Goal: Navigation & Orientation: Find specific page/section

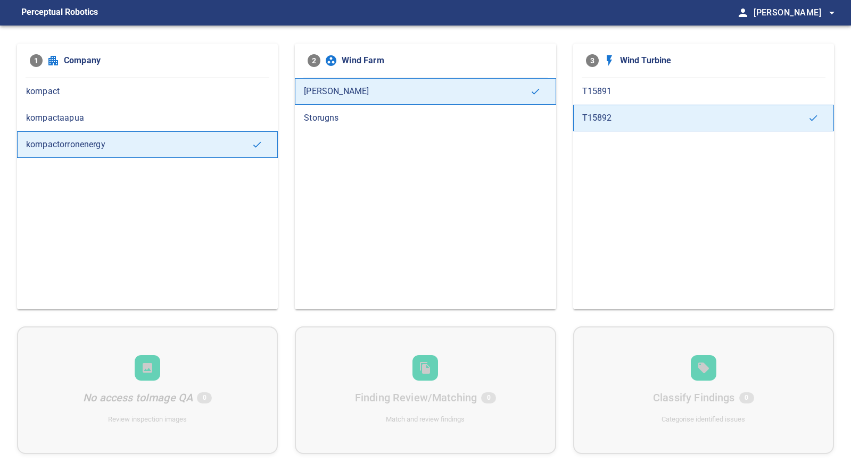
click at [160, 122] on span "kompactaapua" at bounding box center [147, 118] width 243 height 13
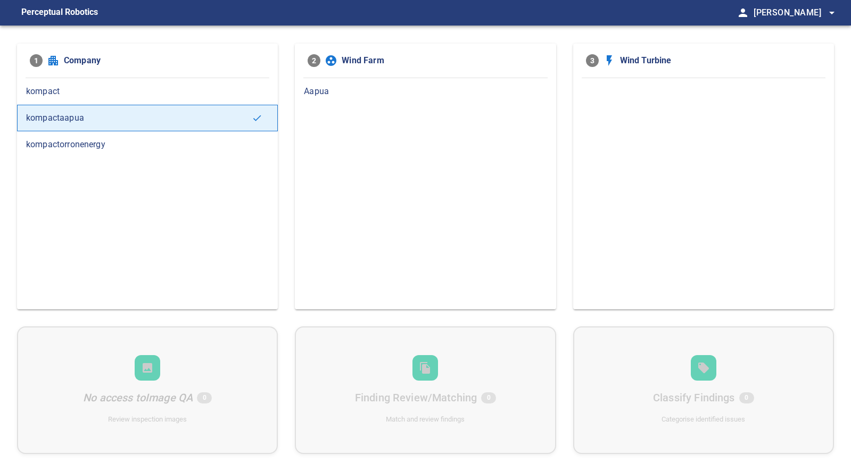
click at [357, 82] on div "Aapua" at bounding box center [425, 91] width 261 height 27
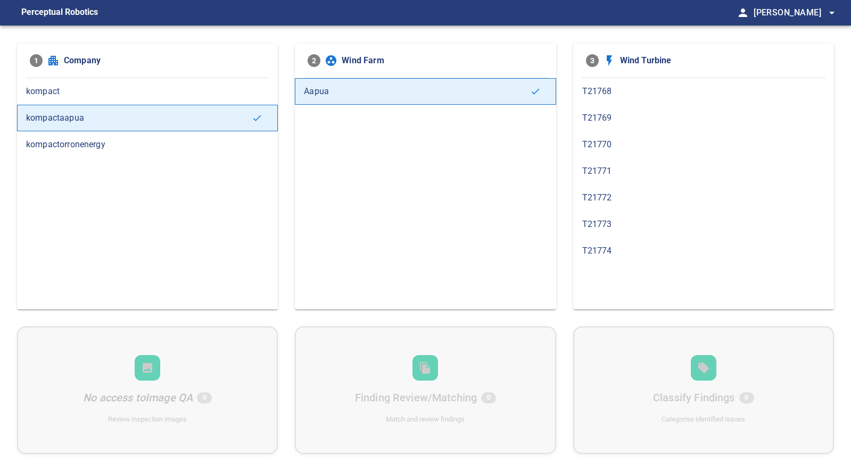
click at [630, 105] on div "T21769" at bounding box center [703, 118] width 261 height 27
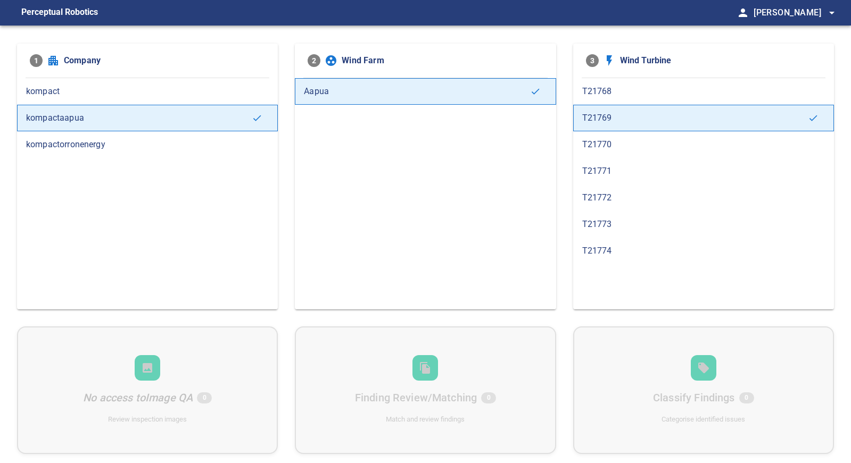
click at [636, 97] on div "T21768" at bounding box center [703, 91] width 261 height 27
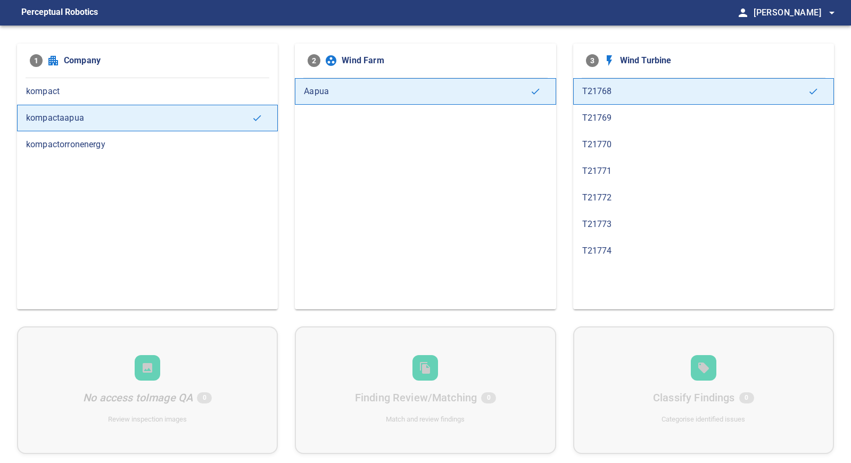
click at [622, 175] on span "T21771" at bounding box center [703, 171] width 243 height 13
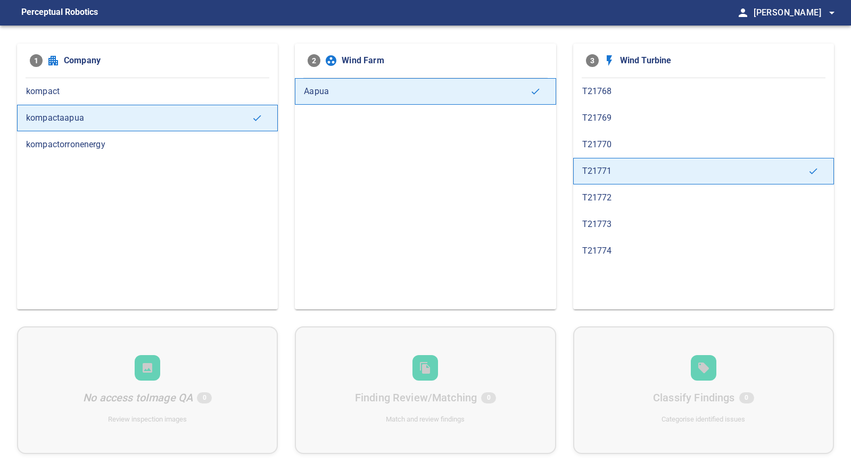
click at [630, 216] on div "T21773" at bounding box center [703, 224] width 261 height 27
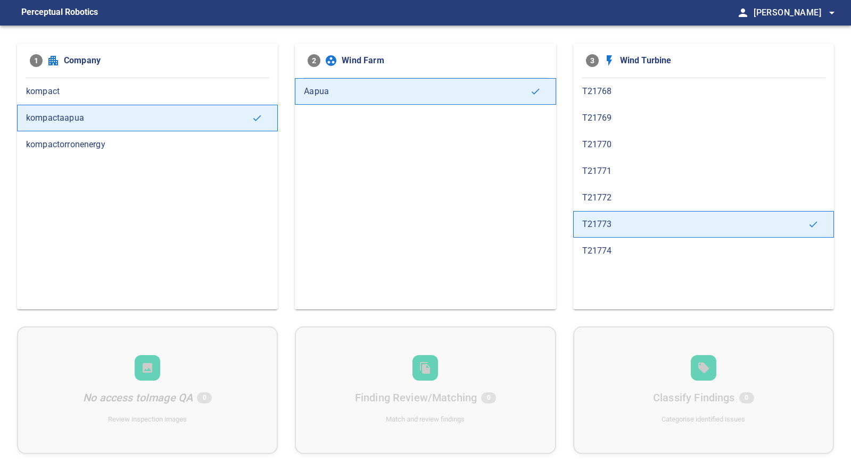
click at [623, 260] on div "T21774" at bounding box center [703, 251] width 261 height 27
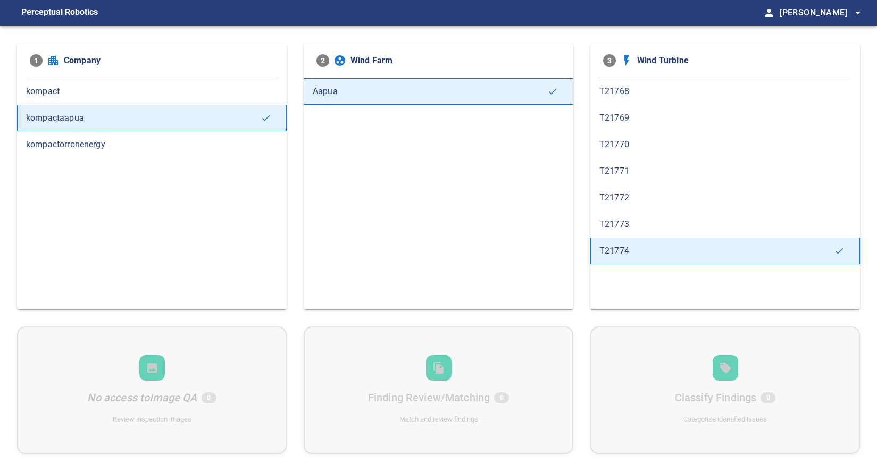
click at [105, 93] on span "kompact" at bounding box center [152, 91] width 252 height 13
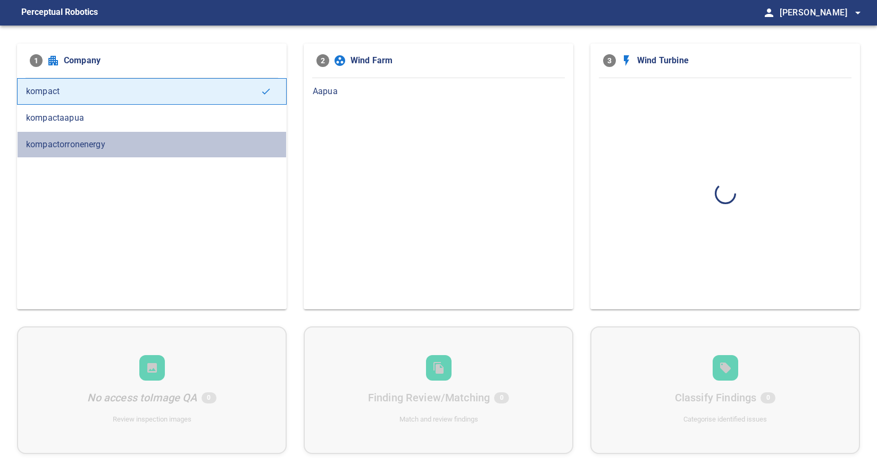
click at [71, 146] on span "kompactorronenergy" at bounding box center [152, 144] width 252 height 13
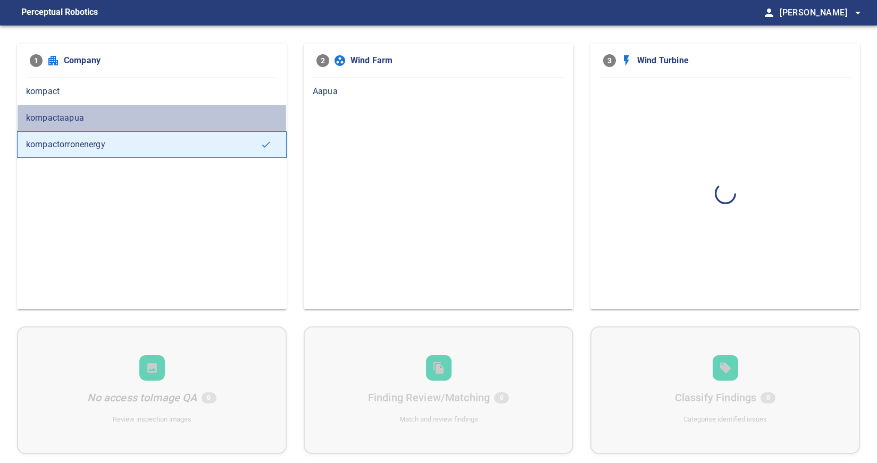
click at [115, 111] on div "kompactaapua" at bounding box center [152, 118] width 270 height 27
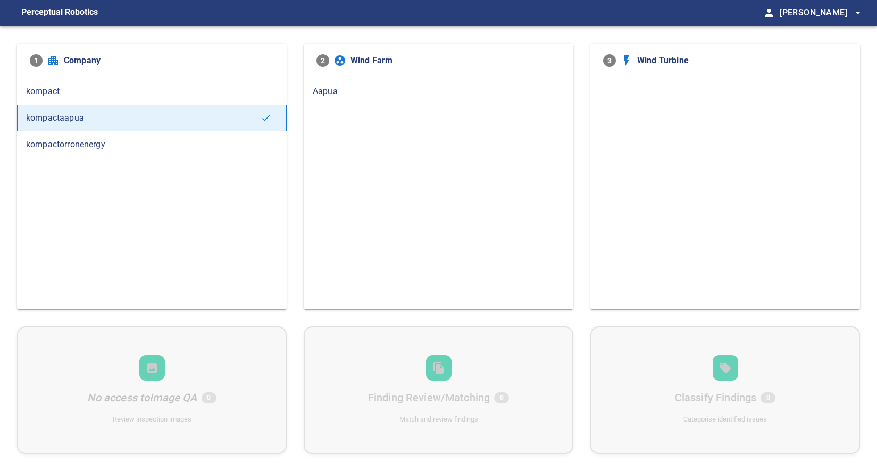
click at [141, 97] on span "kompact" at bounding box center [152, 91] width 252 height 13
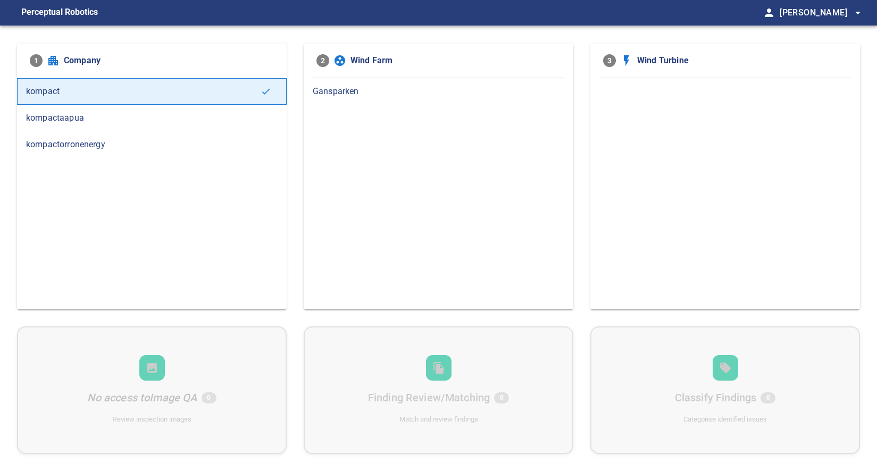
click at [421, 91] on span "Gansparken" at bounding box center [439, 91] width 252 height 13
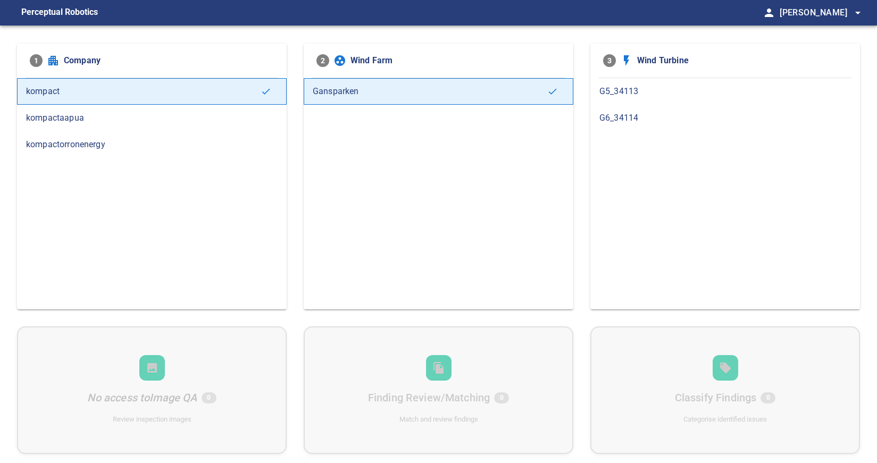
click at [120, 139] on span "kompactorronenergy" at bounding box center [152, 144] width 252 height 13
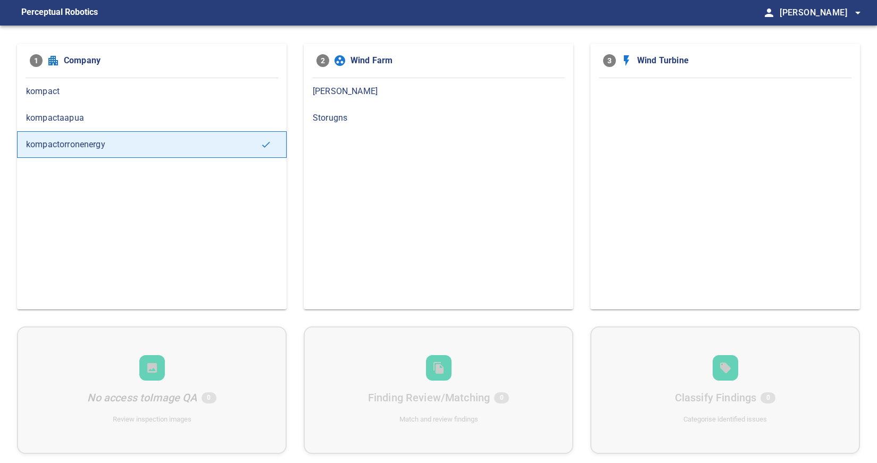
click at [371, 95] on span "[PERSON_NAME]" at bounding box center [439, 91] width 252 height 13
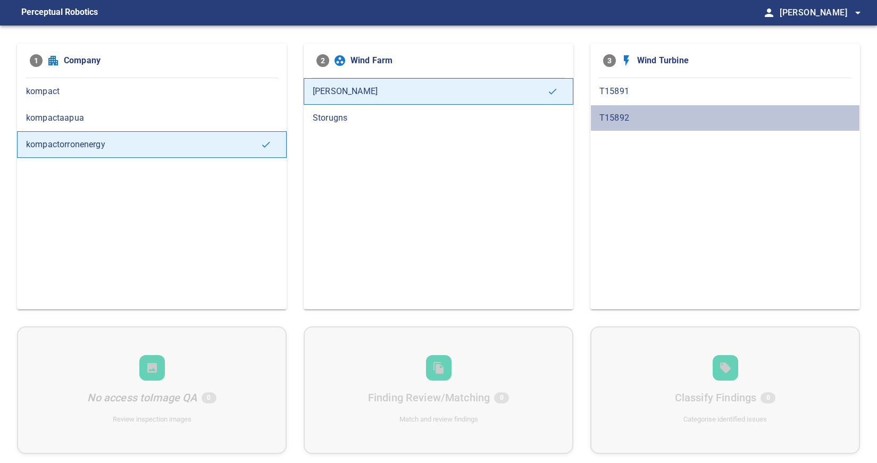
click at [630, 125] on div "T15892" at bounding box center [726, 118] width 270 height 27
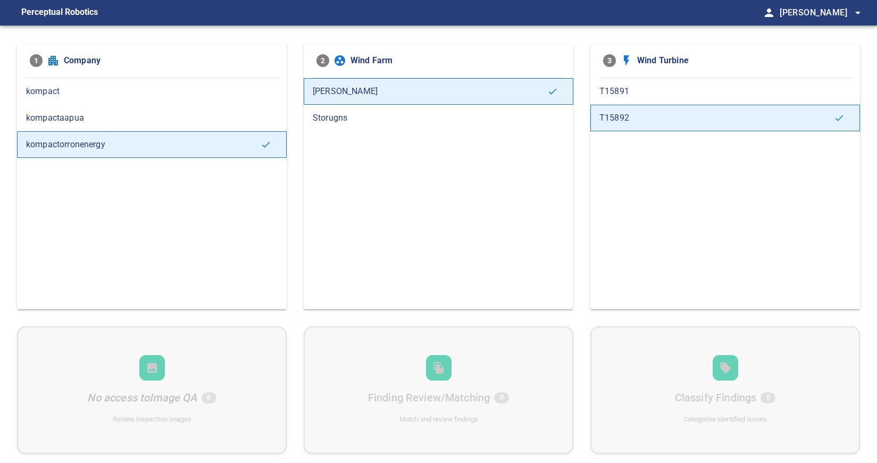
click at [657, 90] on span "T15891" at bounding box center [726, 91] width 252 height 13
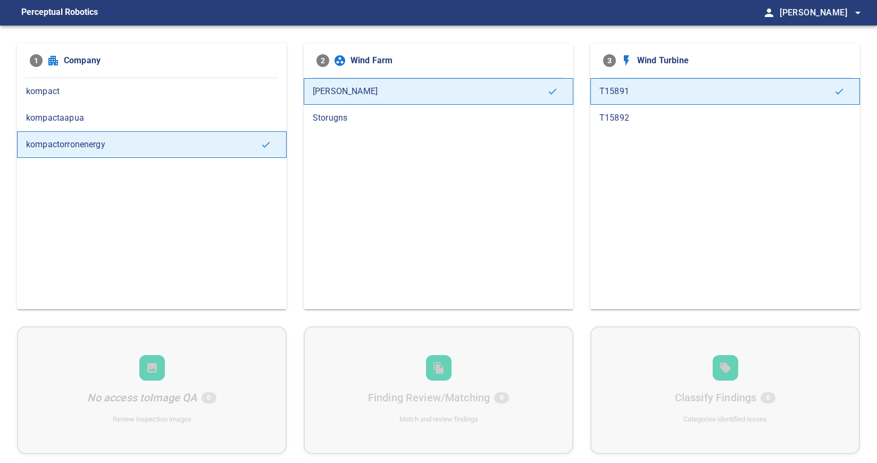
click at [643, 110] on div "T15892" at bounding box center [726, 118] width 270 height 27
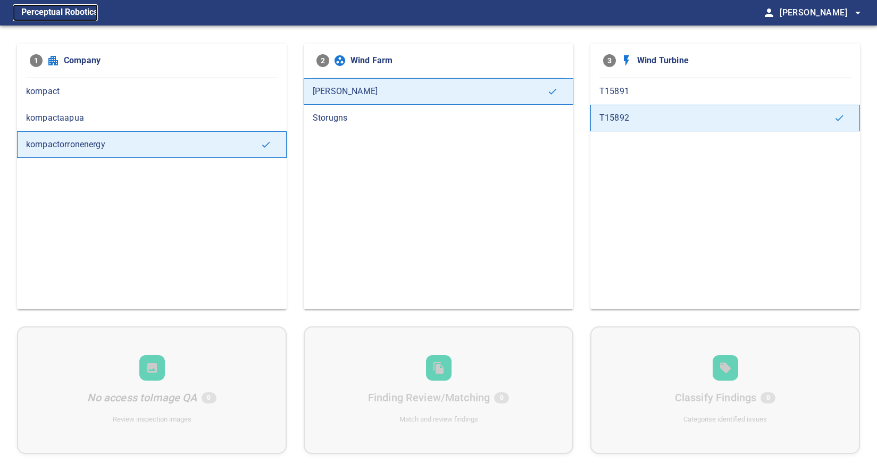
click at [49, 7] on figcaption "Perceptual Robotics" at bounding box center [59, 12] width 77 height 17
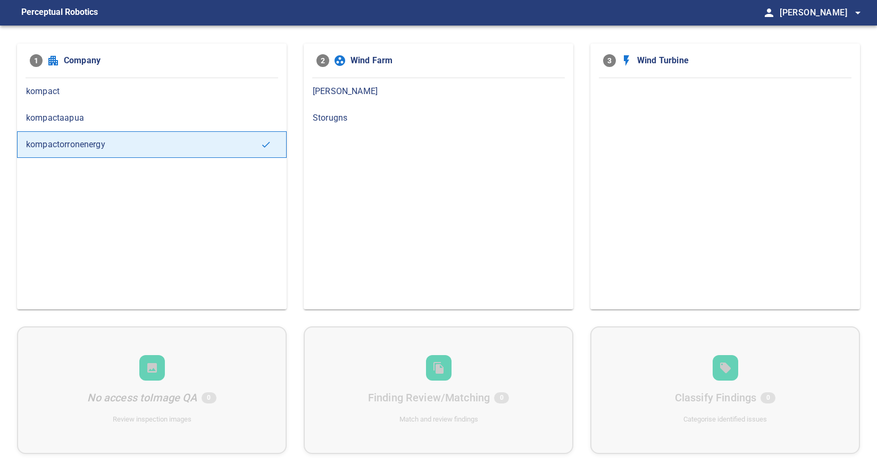
click at [84, 120] on span "kompactaapua" at bounding box center [152, 118] width 252 height 13
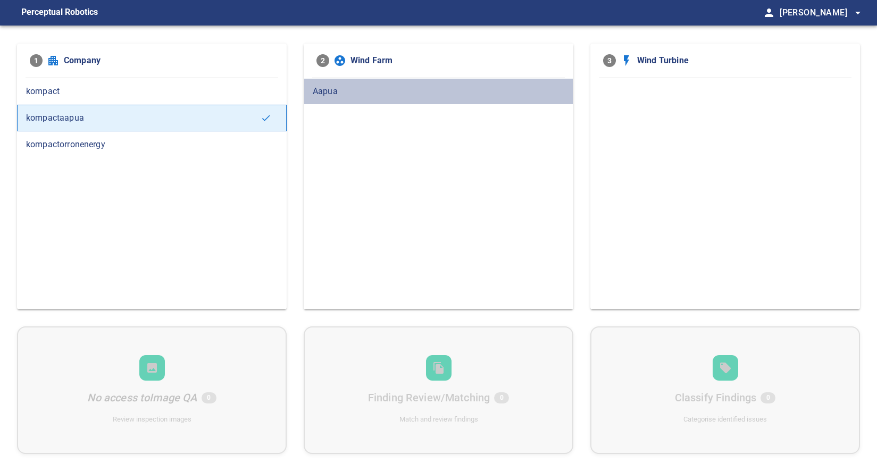
click at [371, 91] on span "Aapua" at bounding box center [439, 91] width 252 height 13
